Goal: Navigation & Orientation: Find specific page/section

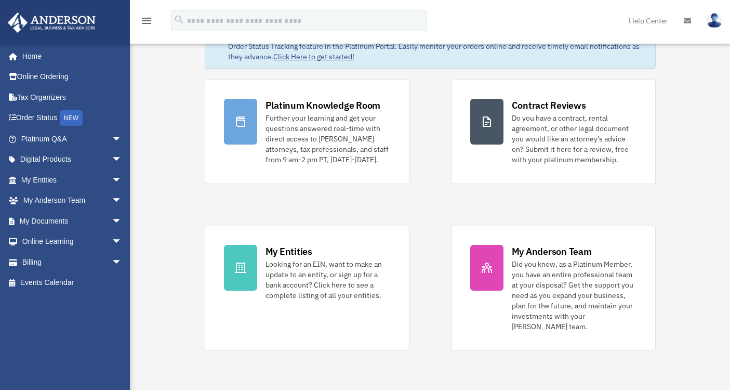
scroll to position [73, 0]
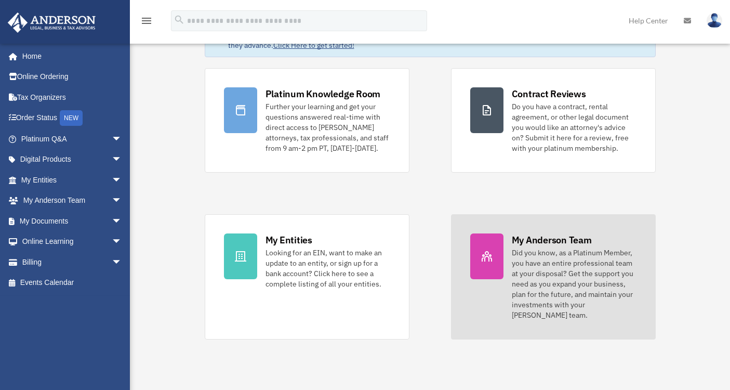
click at [571, 257] on div "Did you know, as a Platinum Member, you have an entire professional team at you…" at bounding box center [574, 283] width 125 height 73
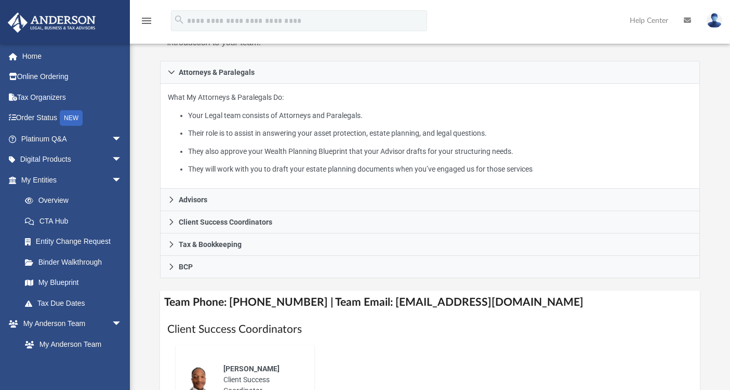
scroll to position [214, 0]
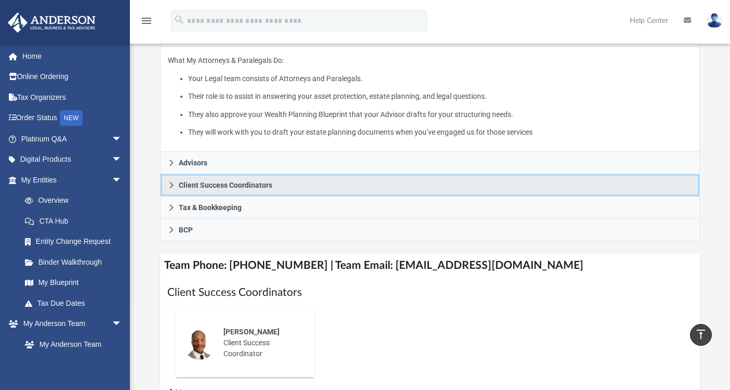
click at [170, 196] on link "Client Success Coordinators" at bounding box center [430, 185] width 541 height 22
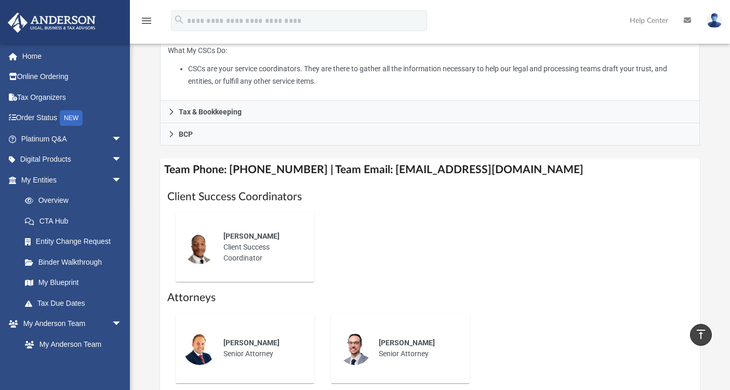
scroll to position [287, 0]
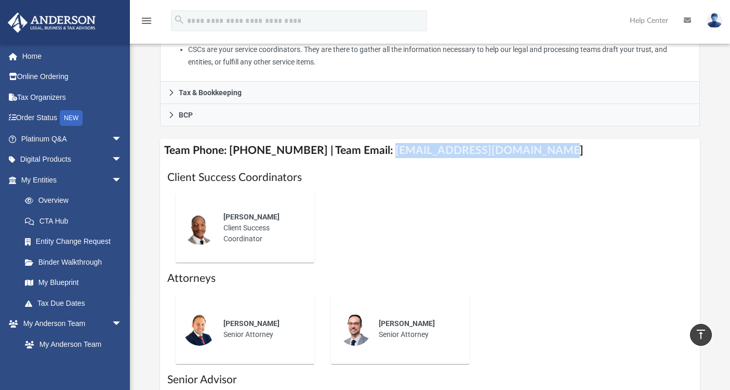
drag, startPoint x: 532, startPoint y: 167, endPoint x: 377, endPoint y: 169, distance: 154.9
click at [377, 162] on h4 "Team Phone: (725) 201-7553 | Team Email: myteam@andersonadvisors.com" at bounding box center [430, 150] width 541 height 23
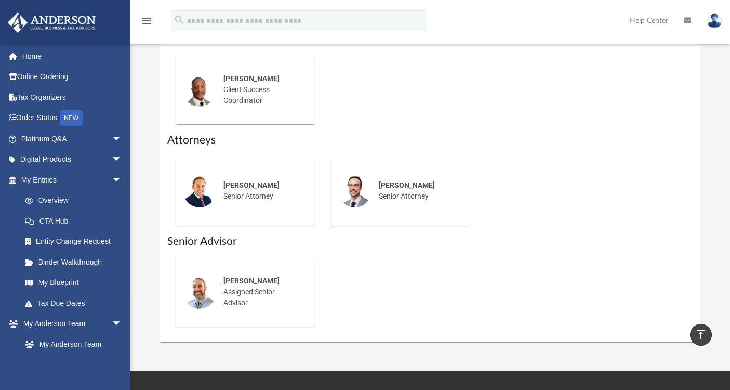
scroll to position [386, 0]
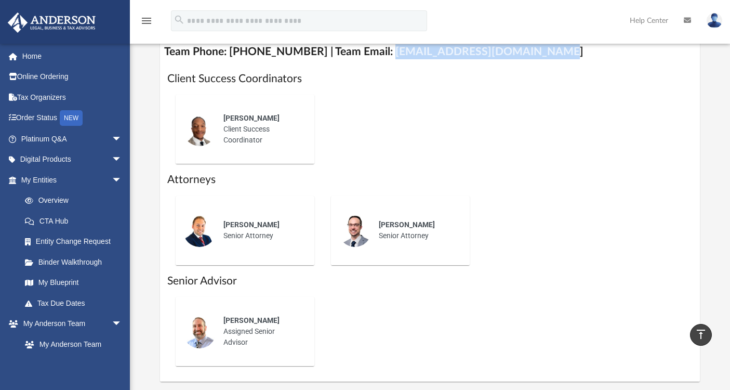
copy h4 "myteam@andersonadvisors.com"
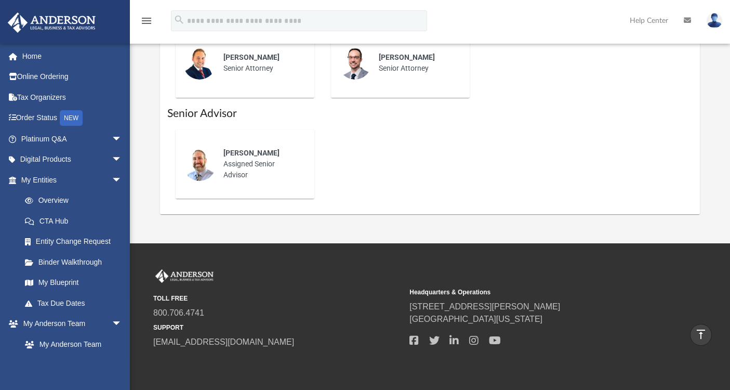
scroll to position [0, 0]
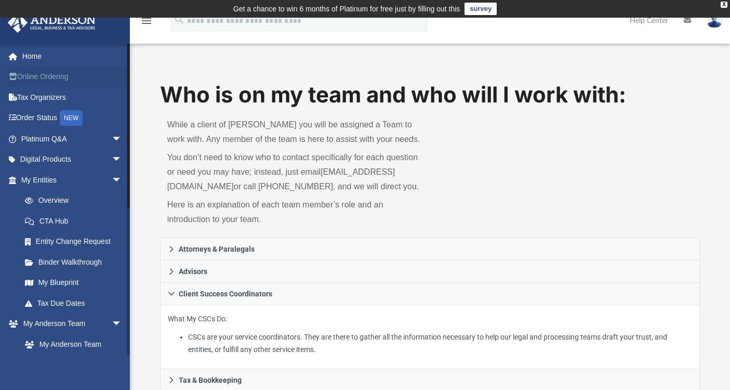
click at [53, 72] on link "Online Ordering" at bounding box center [72, 77] width 130 height 21
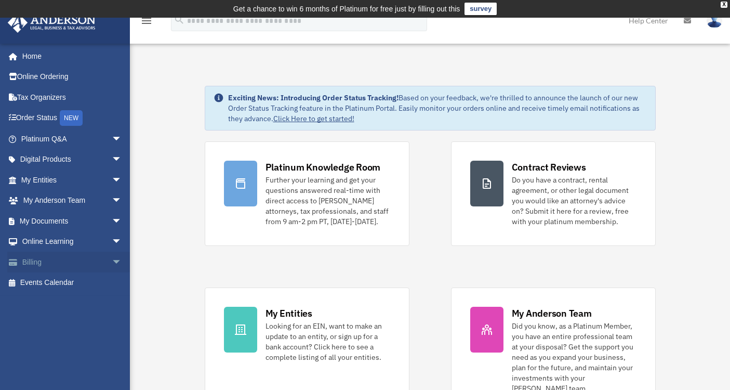
click at [50, 266] on link "Billing arrow_drop_down" at bounding box center [72, 262] width 130 height 21
click at [112, 261] on span "arrow_drop_down" at bounding box center [122, 262] width 21 height 21
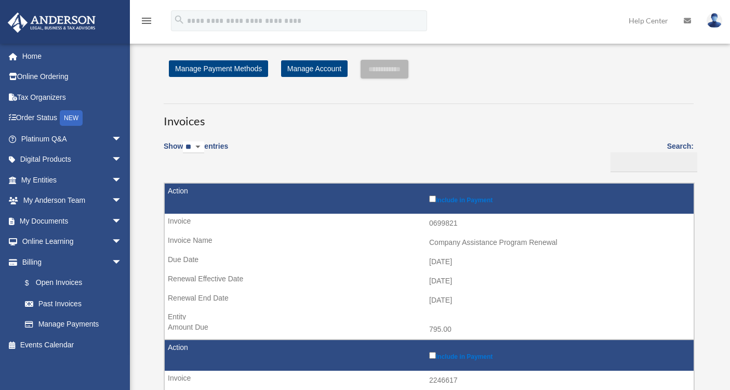
click at [112, 261] on span "arrow_drop_down" at bounding box center [122, 262] width 21 height 21
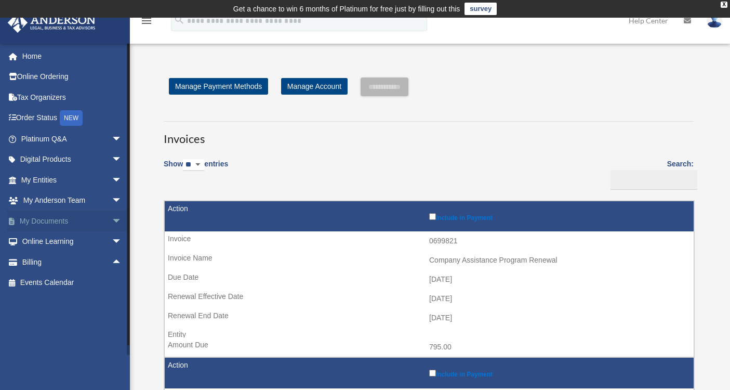
click at [112, 219] on span "arrow_drop_down" at bounding box center [122, 221] width 21 height 21
click at [112, 219] on span "arrow_drop_up" at bounding box center [122, 221] width 21 height 21
click at [112, 201] on span "arrow_drop_down" at bounding box center [122, 200] width 21 height 21
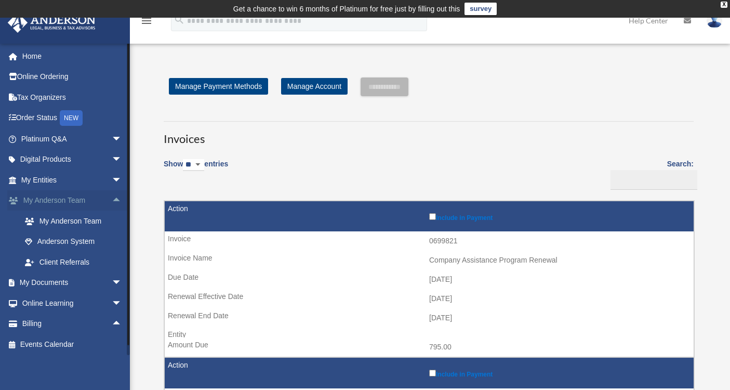
click at [112, 201] on span "arrow_drop_up" at bounding box center [122, 200] width 21 height 21
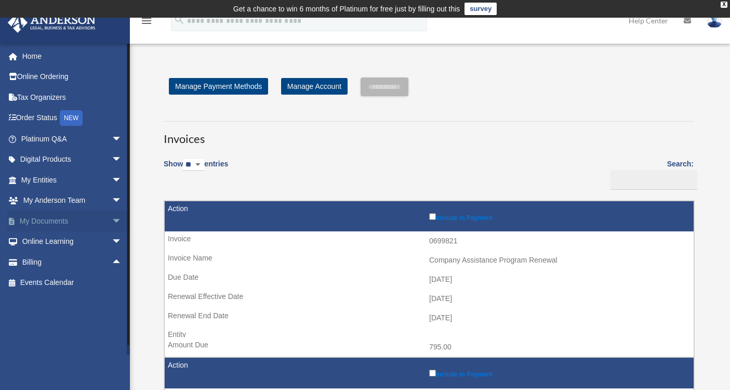
click at [53, 224] on link "My Documents arrow_drop_down" at bounding box center [72, 221] width 130 height 21
click at [112, 219] on span "arrow_drop_down" at bounding box center [122, 221] width 21 height 21
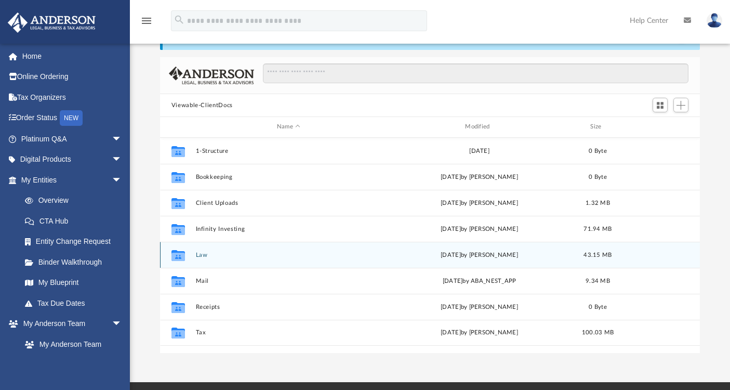
scroll to position [67, 0]
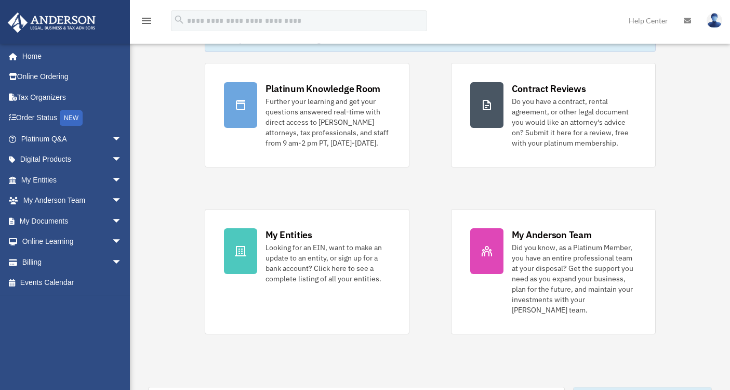
scroll to position [89, 0]
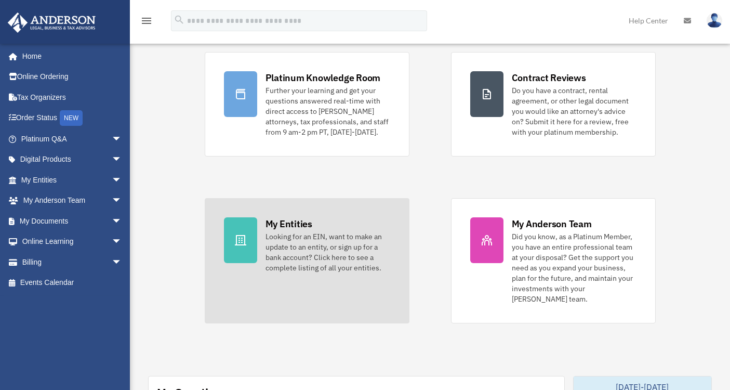
click at [285, 245] on div "Looking for an EIN, want to make an update to an entity, or sign up for a bank …" at bounding box center [328, 252] width 125 height 42
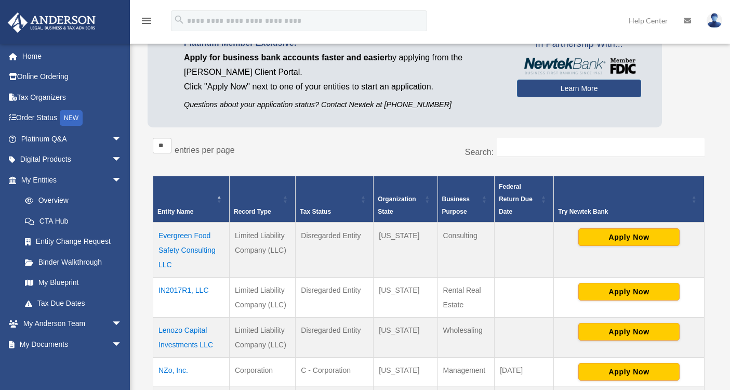
scroll to position [190, 0]
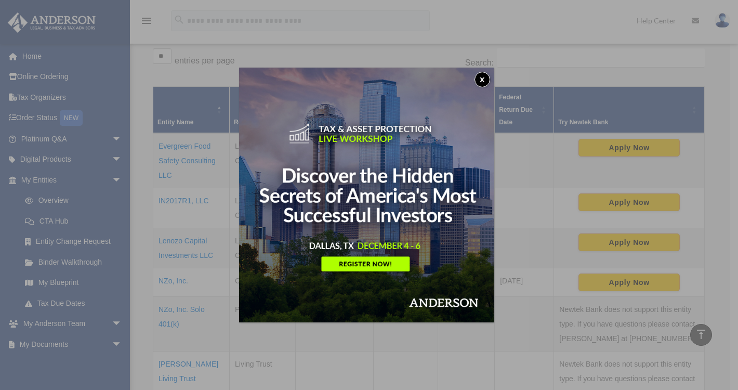
click at [488, 78] on button "x" at bounding box center [483, 80] width 16 height 16
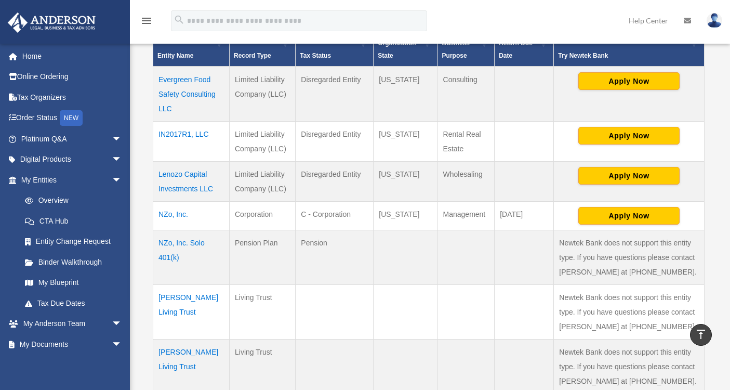
scroll to position [47, 0]
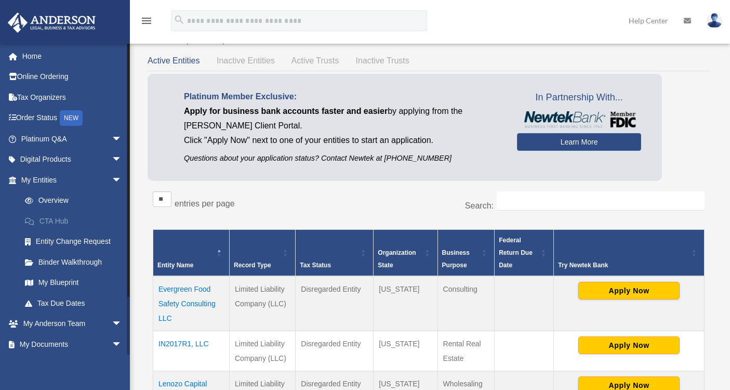
click at [63, 222] on link "CTA Hub" at bounding box center [76, 221] width 123 height 21
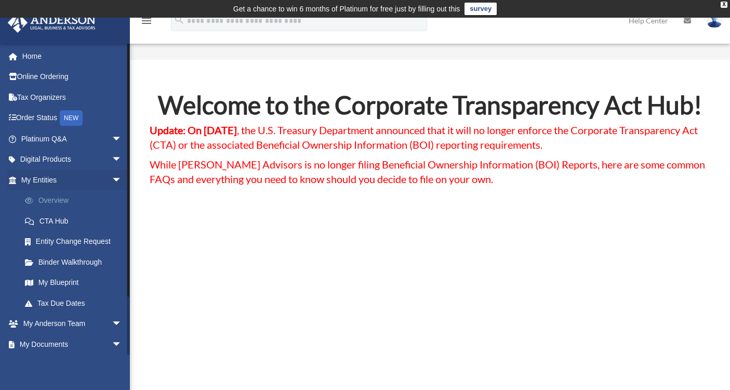
click at [52, 198] on link "Overview" at bounding box center [76, 200] width 123 height 21
click at [47, 282] on link "My Blueprint" at bounding box center [76, 282] width 123 height 21
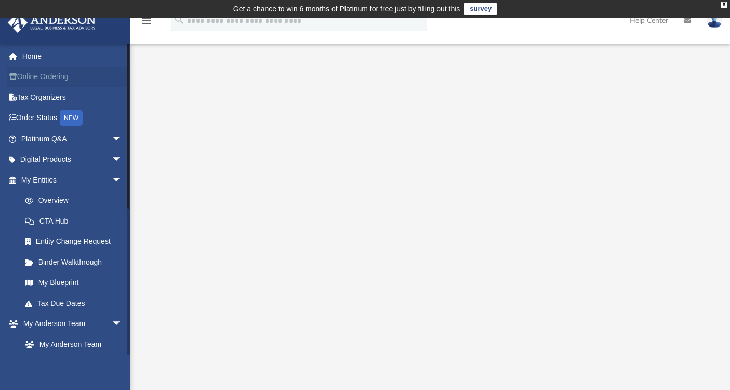
click at [32, 79] on link "Online Ordering" at bounding box center [72, 77] width 130 height 21
